Goal: Information Seeking & Learning: Learn about a topic

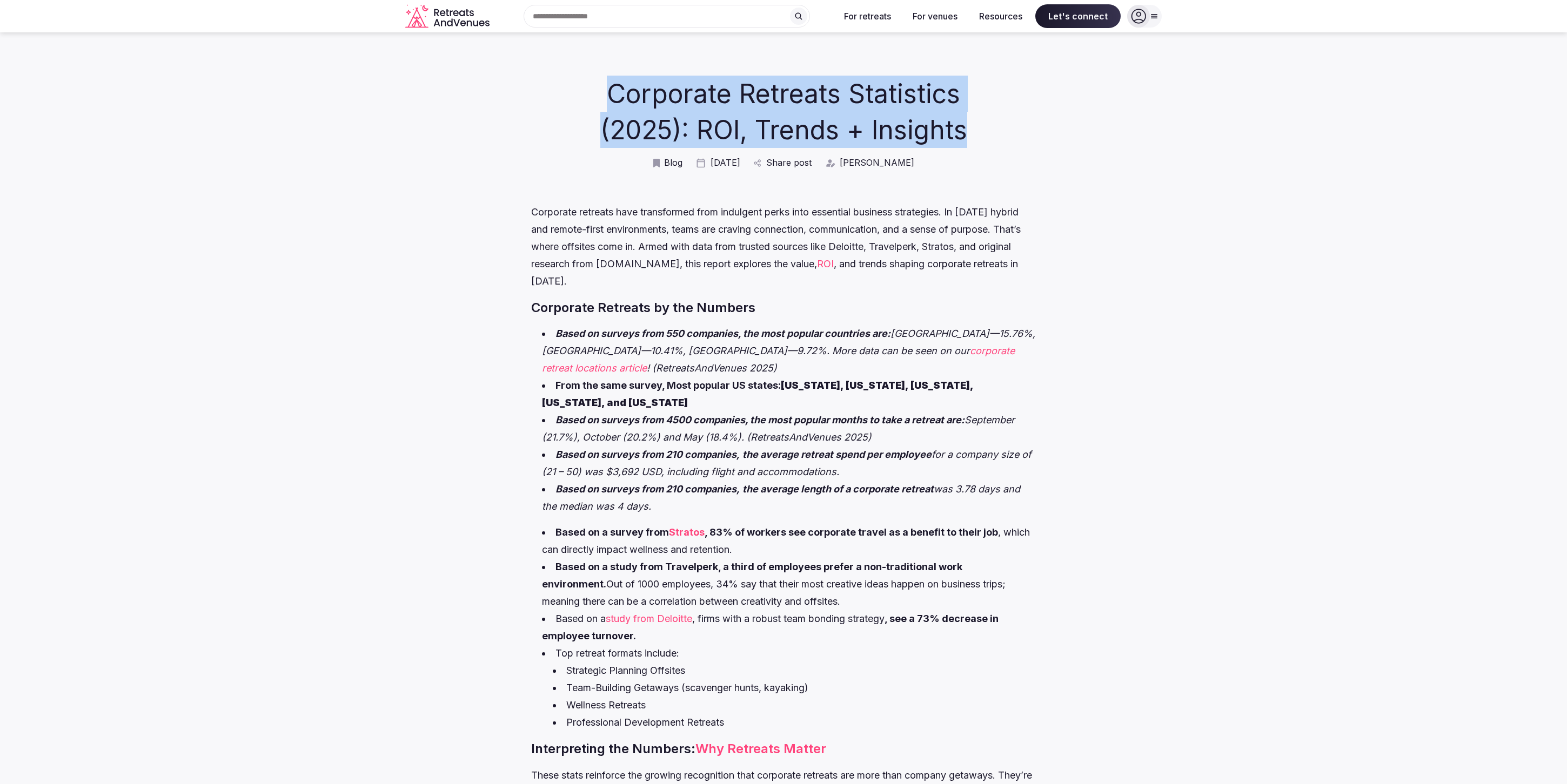
drag, startPoint x: 612, startPoint y: 88, endPoint x: 991, endPoint y: 139, distance: 382.4
click at [994, 139] on h1 "Corporate Retreats Statistics (2025): ROI, Trends + Insights" at bounding box center [784, 112] width 442 height 73
copy h1 "Corporate Retreats Statistics (2025): ROI, Trends + Insights"
